Goal: Information Seeking & Learning: Learn about a topic

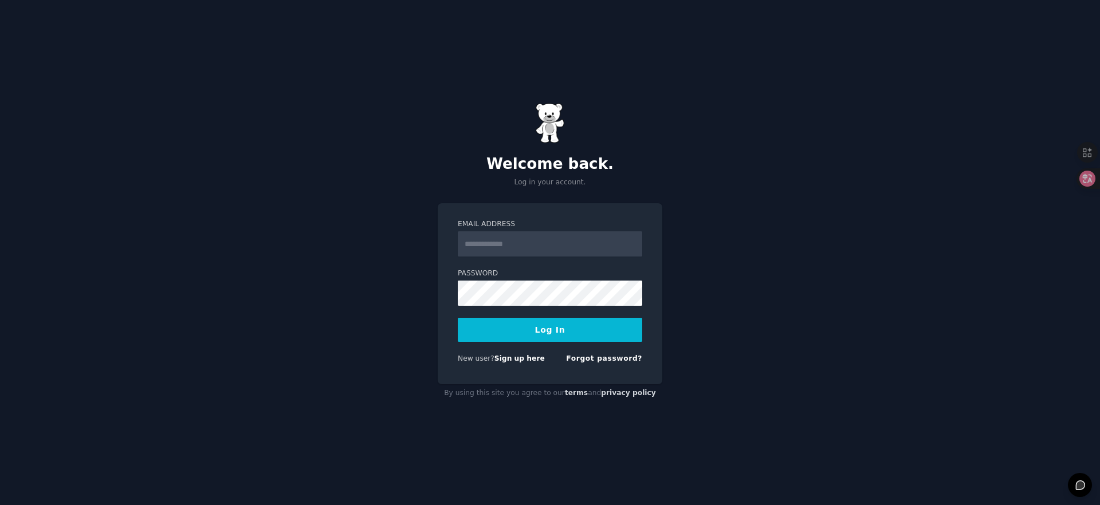
click at [784, 281] on div "Welcome back. Log in your account. Email Address Password Log In New user? Sign…" at bounding box center [550, 252] width 1100 height 505
click at [497, 237] on input "Email Address" at bounding box center [550, 244] width 185 height 25
type input "**********"
click at [525, 336] on button "Log In" at bounding box center [550, 330] width 185 height 24
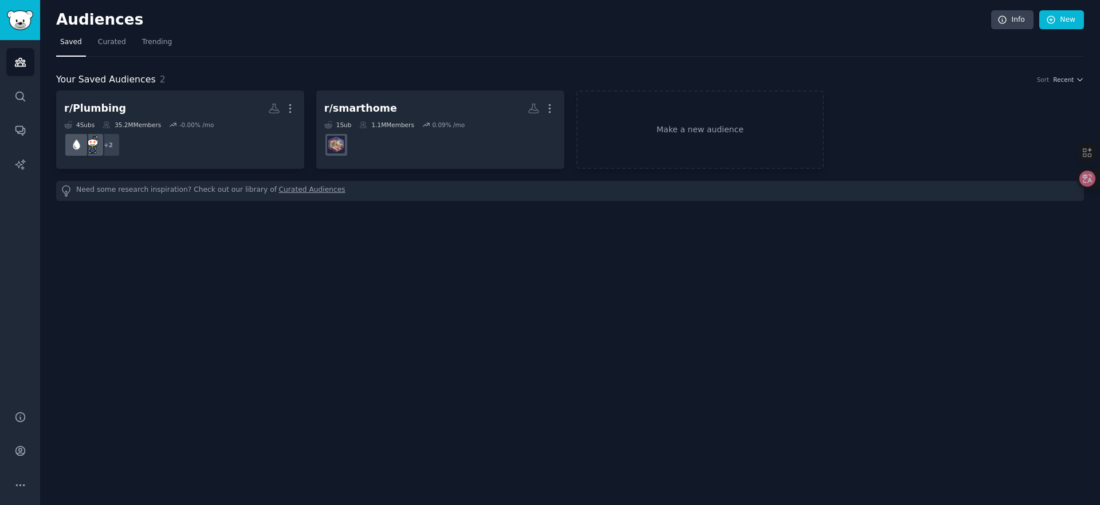
click at [355, 278] on div "Audiences Info New Saved Curated Trending Your Saved Audiences 2 Sort Recent r/…" at bounding box center [570, 252] width 1060 height 505
click at [27, 100] on link "Search" at bounding box center [20, 97] width 28 height 28
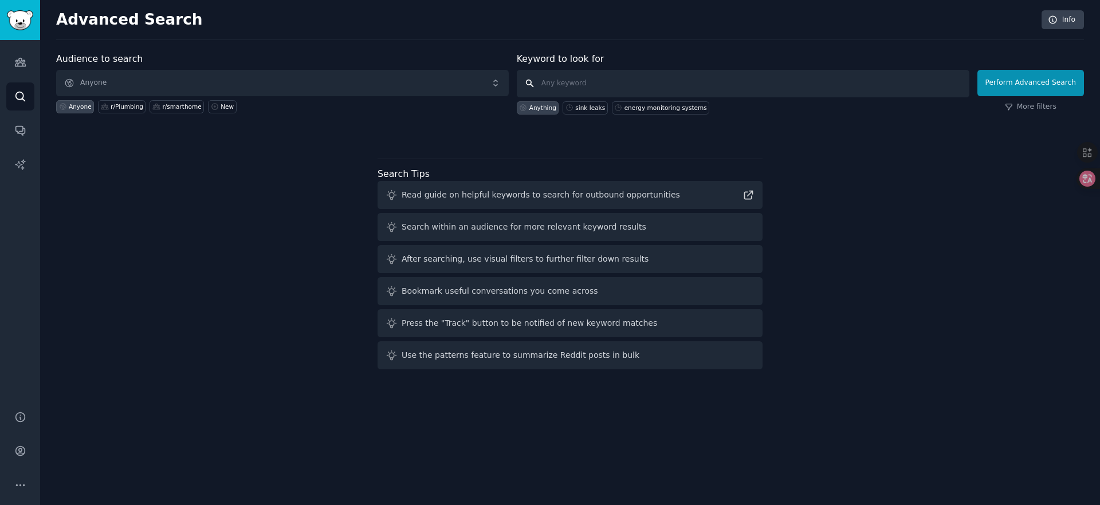
click at [565, 83] on input "text" at bounding box center [743, 84] width 453 height 28
paste input "smart baseboard heater thermostat"
type input "smart baseboard heater thermostat"
click at [1009, 85] on button "Perform Advanced Search" at bounding box center [1031, 83] width 107 height 26
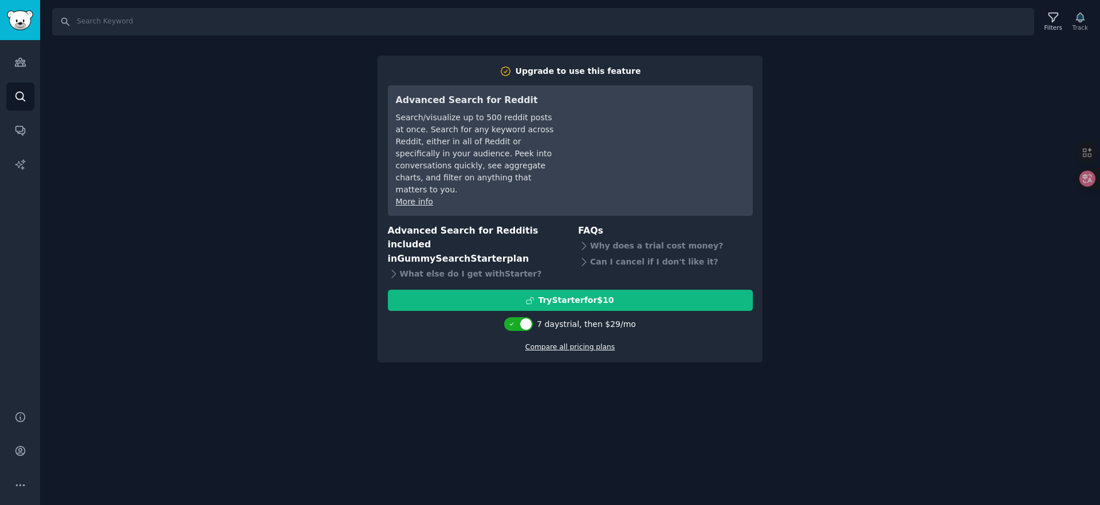
click at [564, 343] on link "Compare all pricing plans" at bounding box center [569, 347] width 89 height 8
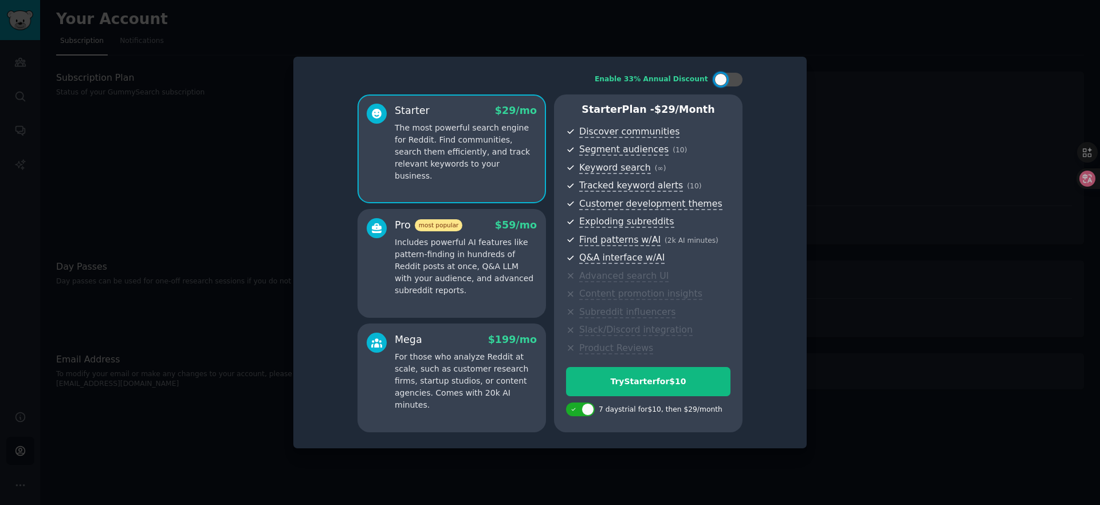
click at [765, 291] on div "Enable 33% Annual Discount Starter $ 29 /mo The most powerful search engine for…" at bounding box center [549, 253] width 497 height 376
click at [767, 79] on div "Enable 33% Annual Discount Starter $ 29 /mo The most powerful search engine for…" at bounding box center [549, 253] width 497 height 376
click at [229, 104] on div at bounding box center [550, 252] width 1100 height 505
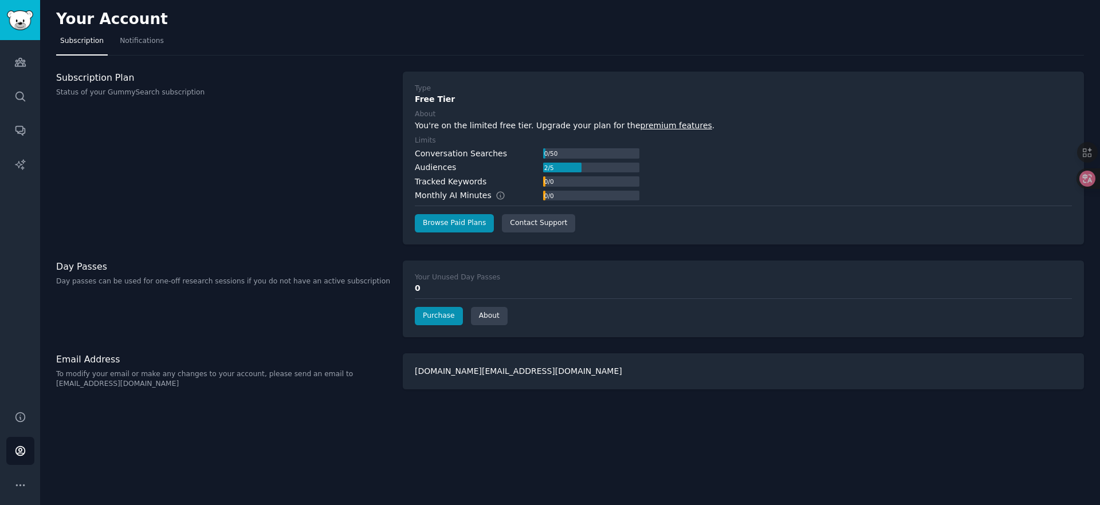
click at [341, 144] on div "Subscription Plan Status of your GummySearch subscription" at bounding box center [223, 158] width 335 height 173
click at [463, 171] on div "Audiences 2 / 5" at bounding box center [527, 168] width 225 height 12
click at [77, 73] on h3 "Subscription Plan" at bounding box center [223, 78] width 335 height 12
click at [124, 45] on span "Notifications" at bounding box center [142, 41] width 44 height 10
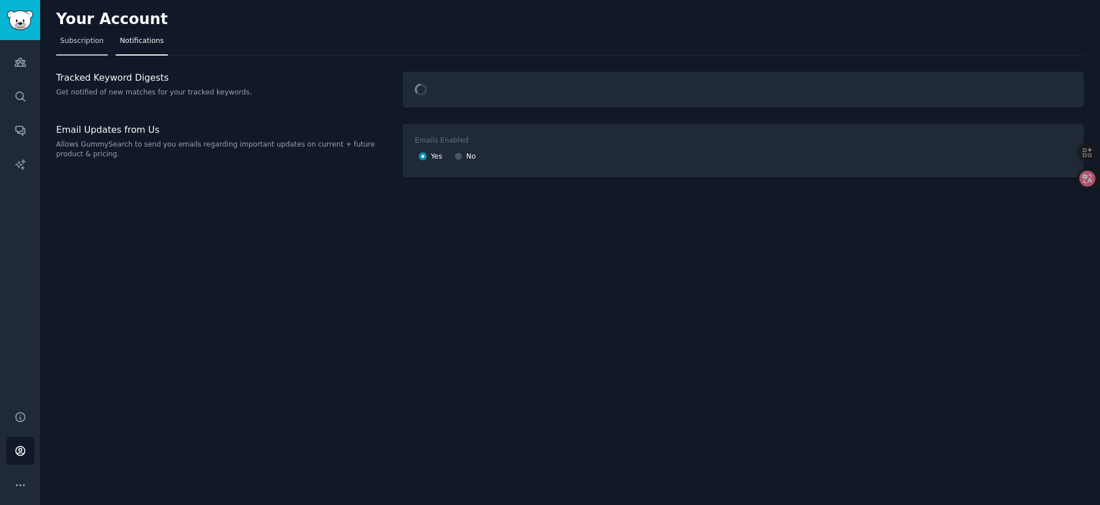
click at [84, 43] on span "Subscription" at bounding box center [82, 41] width 44 height 10
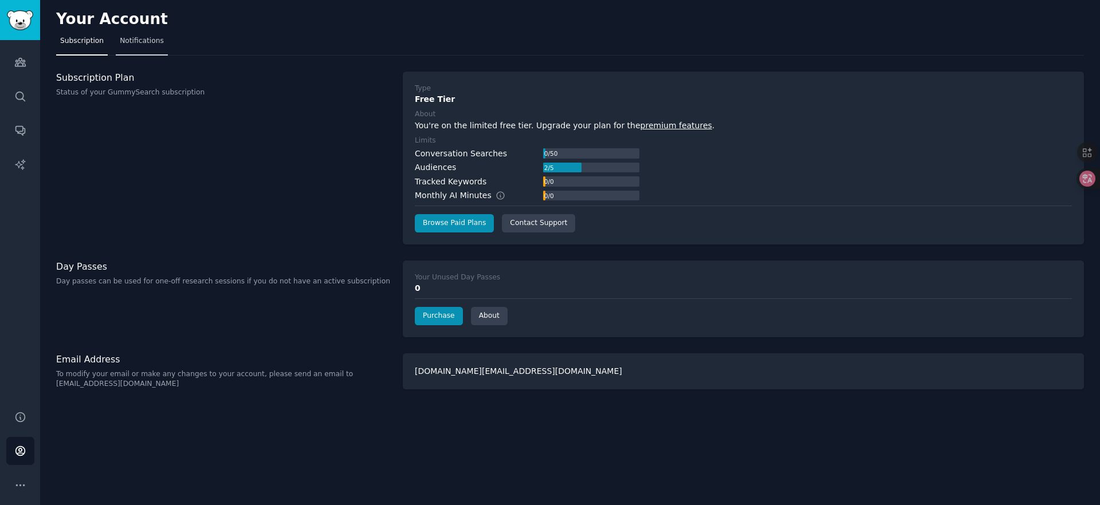
click at [149, 48] on link "Notifications" at bounding box center [142, 43] width 52 height 23
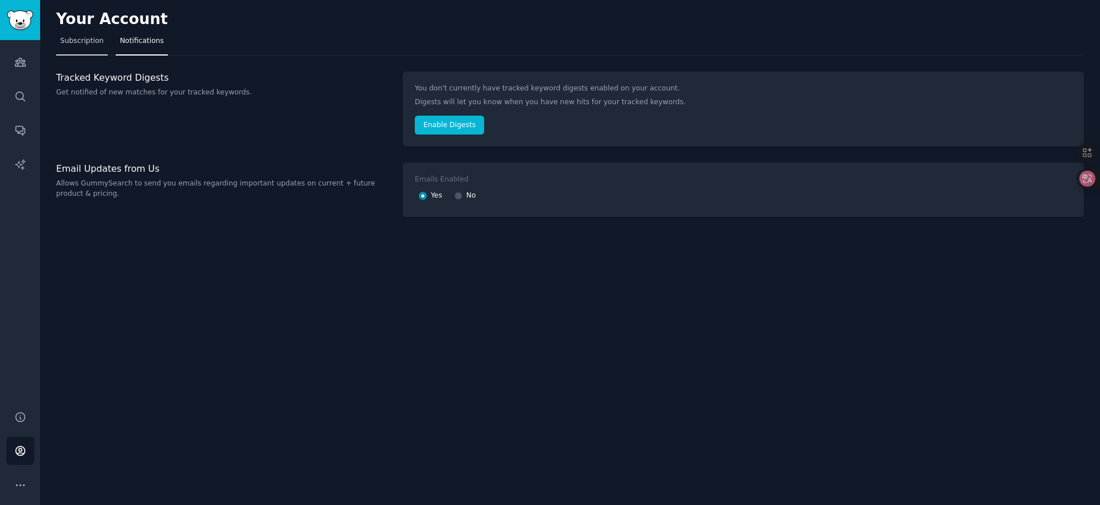
click at [88, 49] on link "Subscription" at bounding box center [82, 43] width 52 height 23
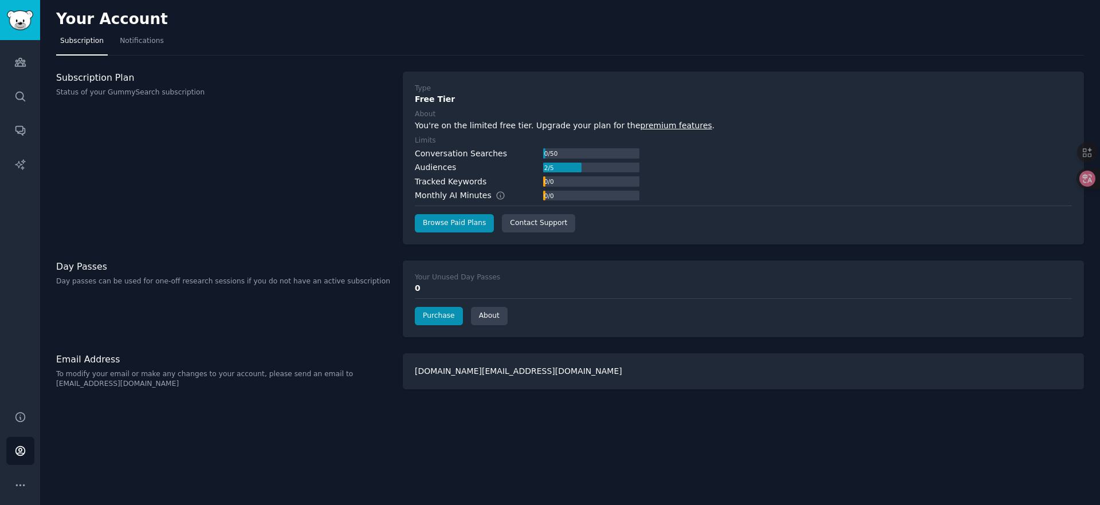
click at [91, 83] on div "Subscription Plan Status of your GummySearch subscription" at bounding box center [223, 85] width 335 height 26
click at [22, 103] on link "Search" at bounding box center [20, 97] width 28 height 28
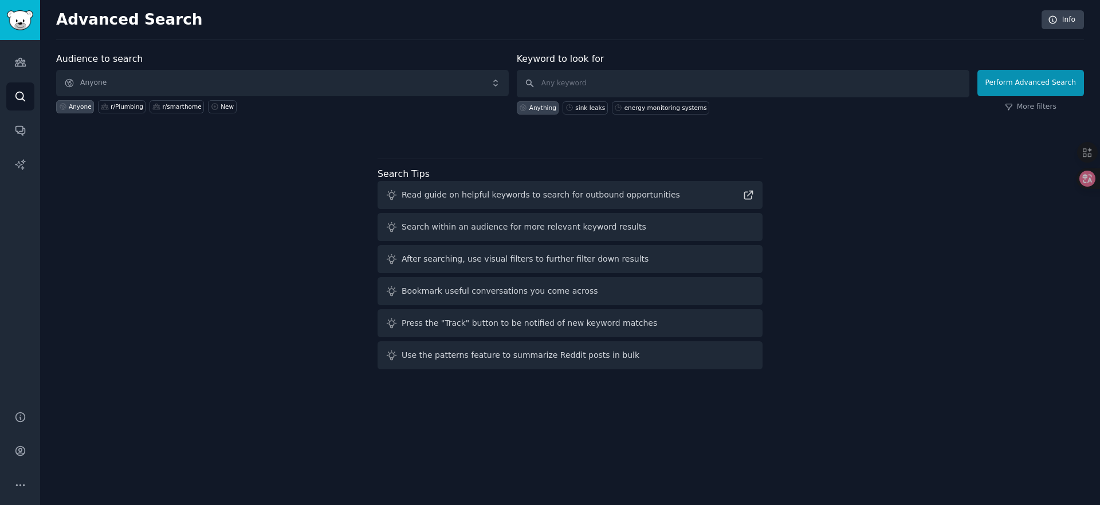
click at [226, 248] on div "Audience to search Anyone Anyone r/Plumbing r/smarthome New Keyword to look for…" at bounding box center [570, 213] width 1028 height 322
click at [186, 109] on div "r/smarthome" at bounding box center [181, 107] width 39 height 8
click at [584, 85] on input "text" at bounding box center [743, 84] width 453 height 28
paste input "smart baseboard heater thermostat"
type input "smart baseboard heater thermostat"
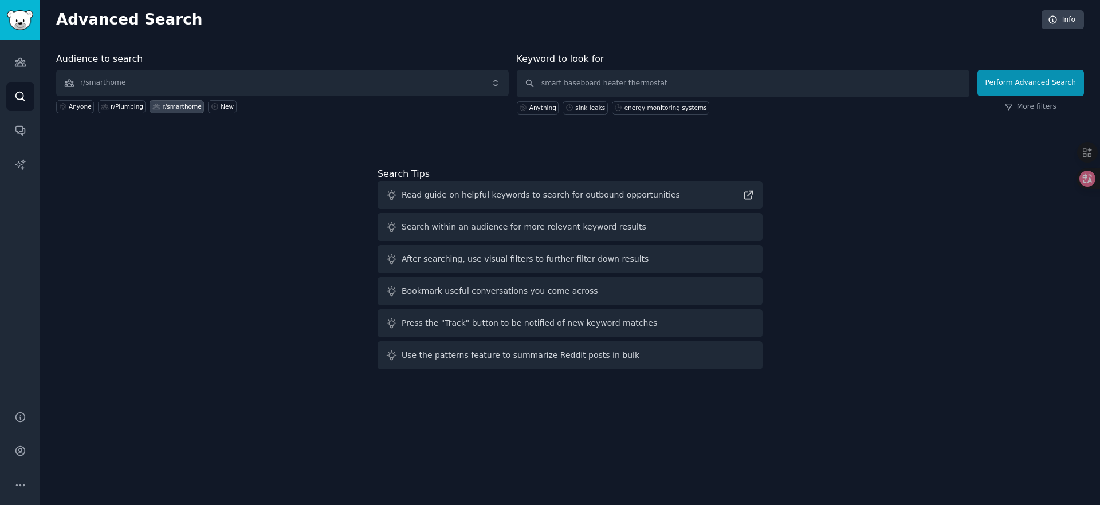
click at [283, 119] on div "Audience to search r/smarthome Anyone r/Plumbing r/smarthome New Keyword to loo…" at bounding box center [570, 95] width 1028 height 87
click at [221, 107] on div "New" at bounding box center [227, 107] width 13 height 8
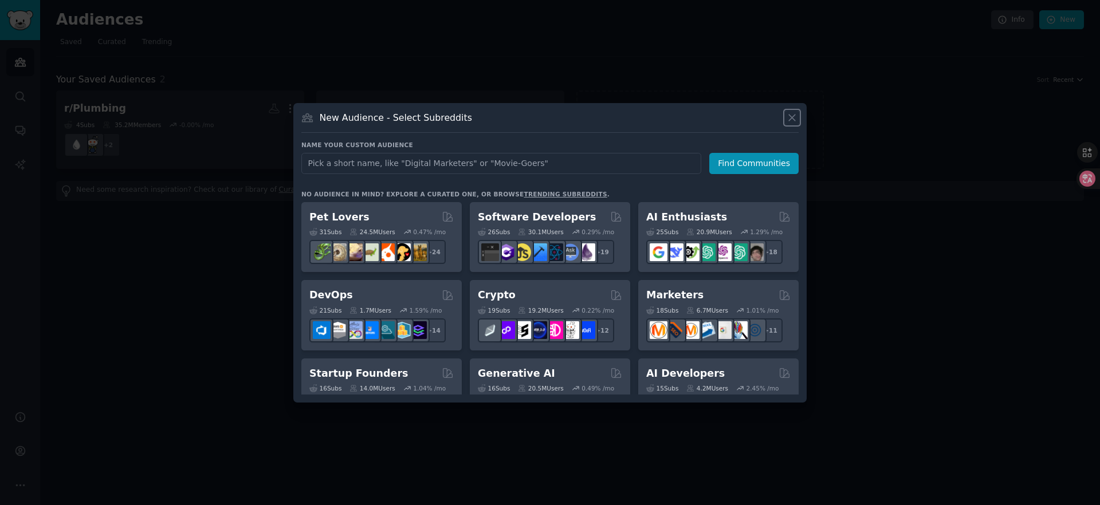
click at [795, 117] on icon at bounding box center [792, 118] width 12 height 12
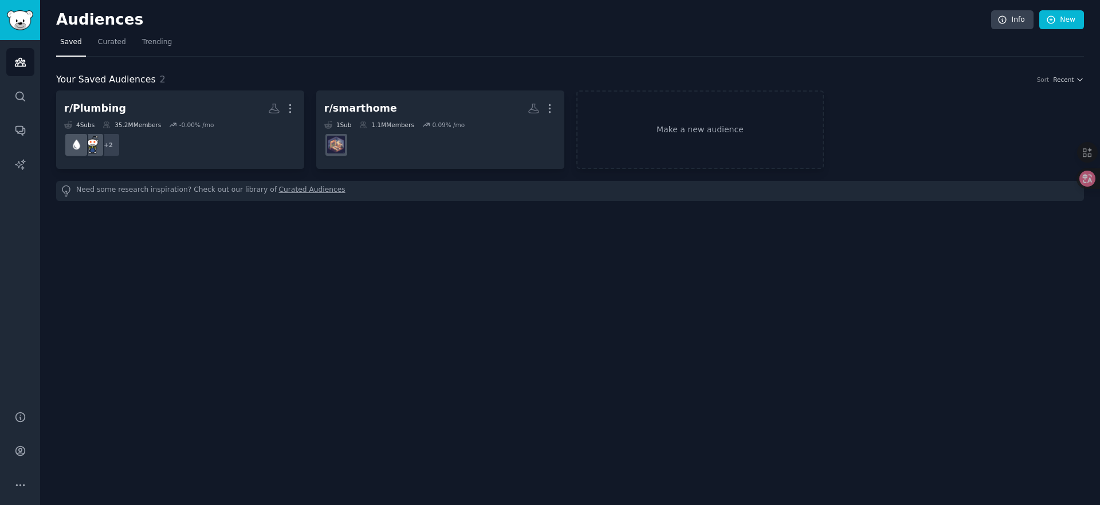
click at [298, 213] on div "Audiences Info New Saved Curated Trending Your Saved Audiences 2 Sort Recent r/…" at bounding box center [570, 252] width 1060 height 505
click at [18, 92] on icon "Sidebar" at bounding box center [20, 97] width 12 height 12
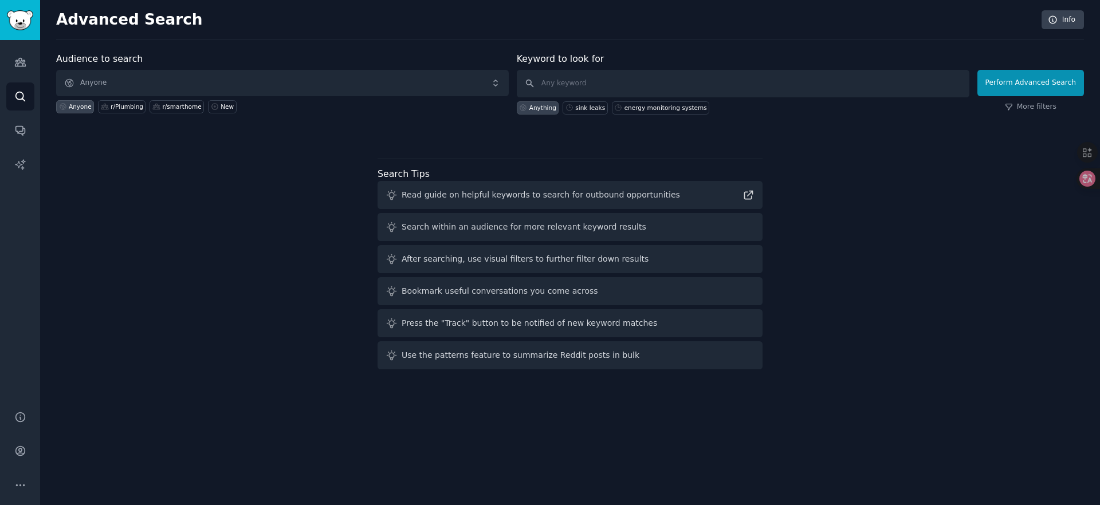
click at [205, 209] on div "Audience to search Anyone Anyone r/Plumbing r/smarthome New Keyword to look for…" at bounding box center [570, 213] width 1028 height 322
click at [448, 135] on div at bounding box center [570, 135] width 1028 height 8
click at [578, 84] on input "text" at bounding box center [743, 84] width 453 height 28
paste input "smart baseboard heater thermostat"
type input "smart baseboard heater thermostat"
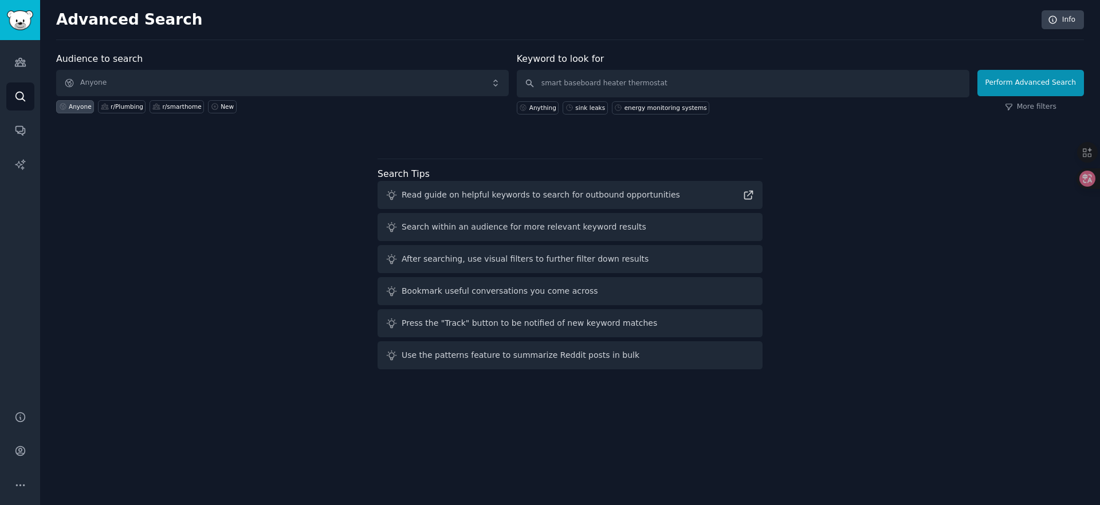
click at [776, 142] on div "Audience to search Anyone Anyone r/Plumbing r/smarthome New Keyword to look for…" at bounding box center [570, 213] width 1028 height 322
click at [1029, 84] on button "Perform Advanced Search" at bounding box center [1031, 83] width 107 height 26
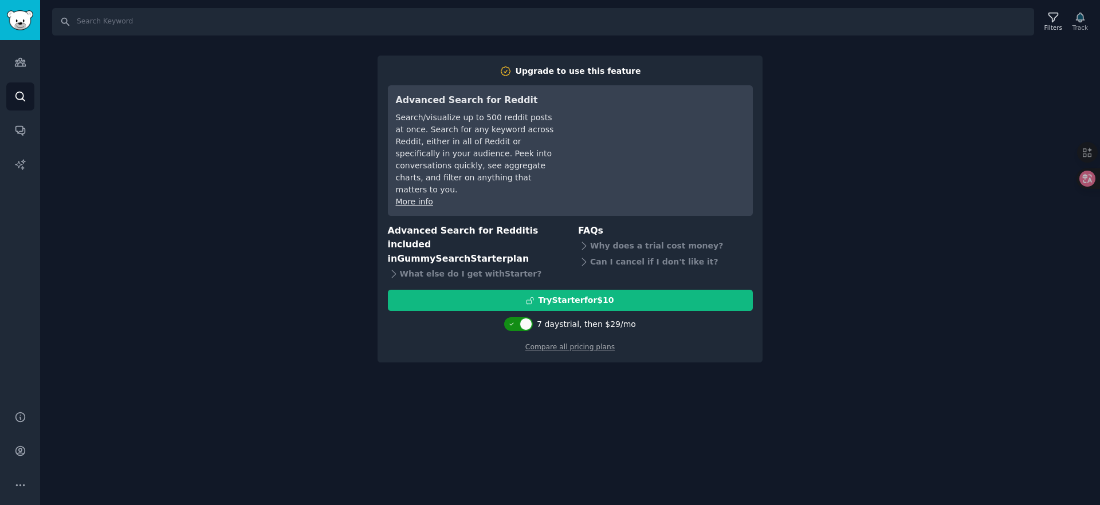
click at [514, 321] on icon at bounding box center [512, 324] width 6 height 6
checkbox input "false"
click at [474, 335] on div "Compare all pricing plans" at bounding box center [570, 344] width 365 height 18
click at [344, 303] on div "Search Filters Track Upgrade to use this feature Advanced Search for Reddit Sea…" at bounding box center [570, 252] width 1060 height 505
click at [600, 343] on link "Compare all pricing plans" at bounding box center [569, 347] width 89 height 8
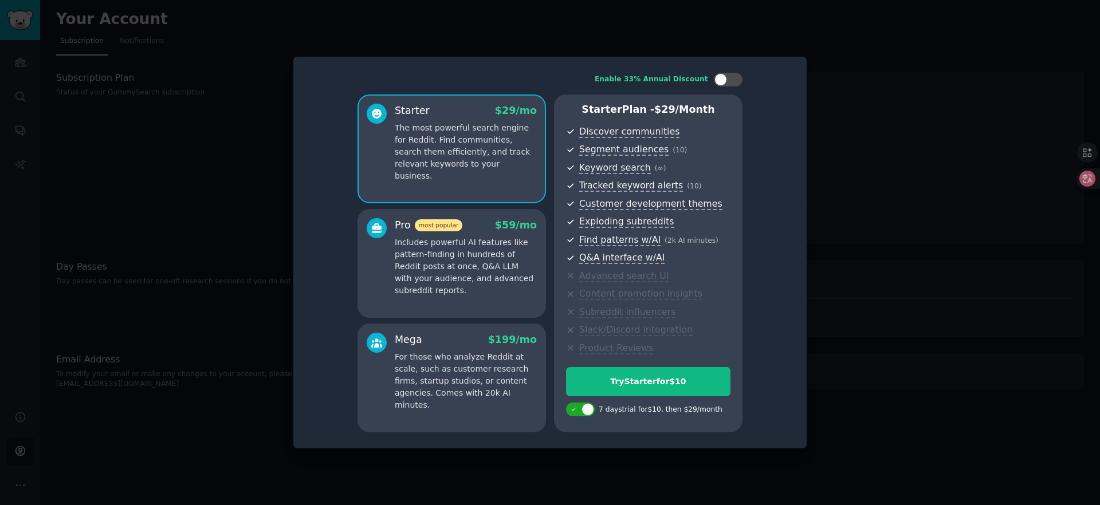
click at [865, 194] on div at bounding box center [550, 252] width 1100 height 505
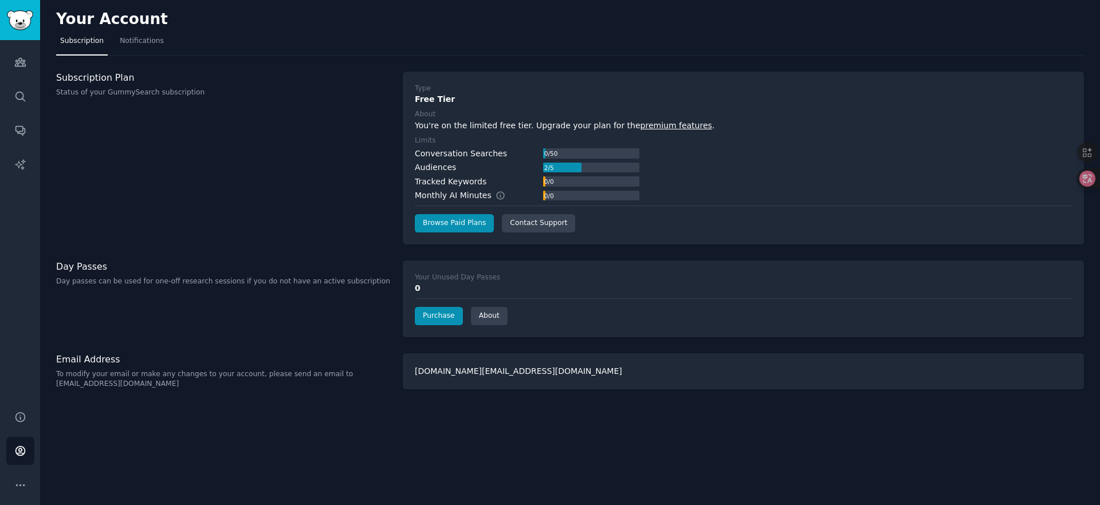
click at [250, 168] on div "Subscription Plan Status of your GummySearch subscription" at bounding box center [223, 158] width 335 height 173
click at [264, 161] on div "Subscription Plan Status of your GummySearch subscription" at bounding box center [223, 158] width 335 height 173
